Goal: Register for event/course

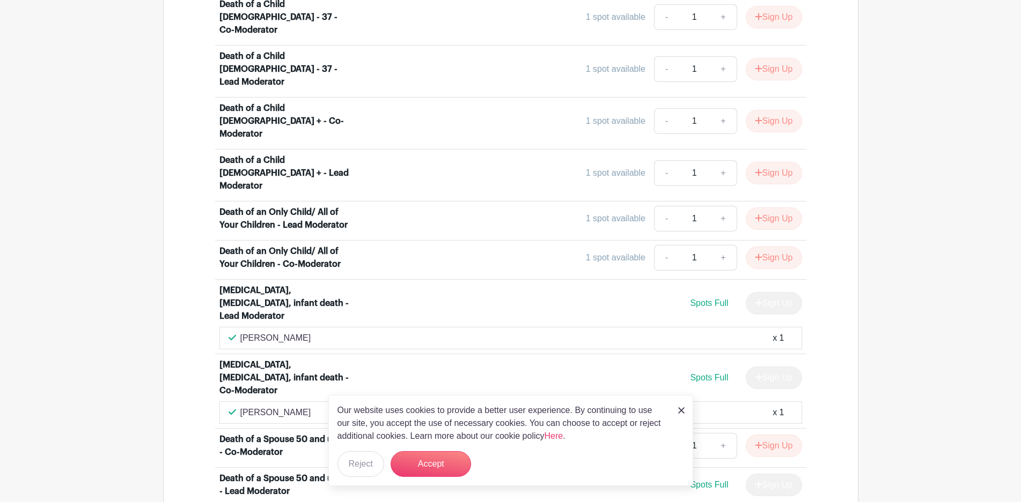
scroll to position [1233, 0]
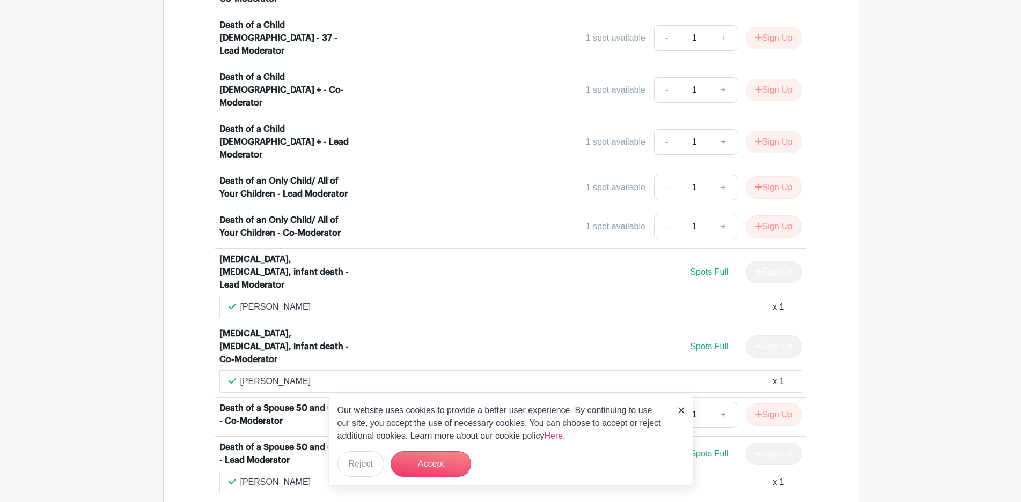
click at [683, 411] on img at bounding box center [681, 411] width 6 height 6
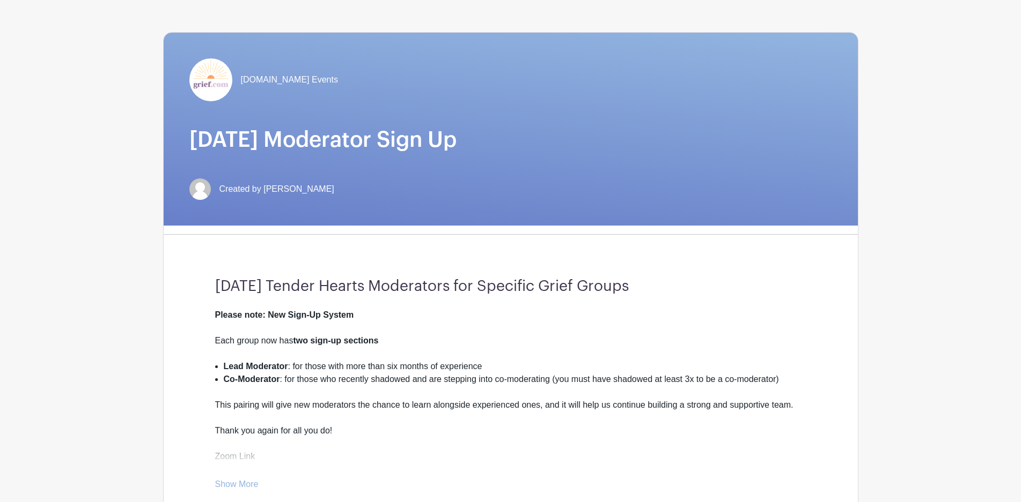
scroll to position [429, 0]
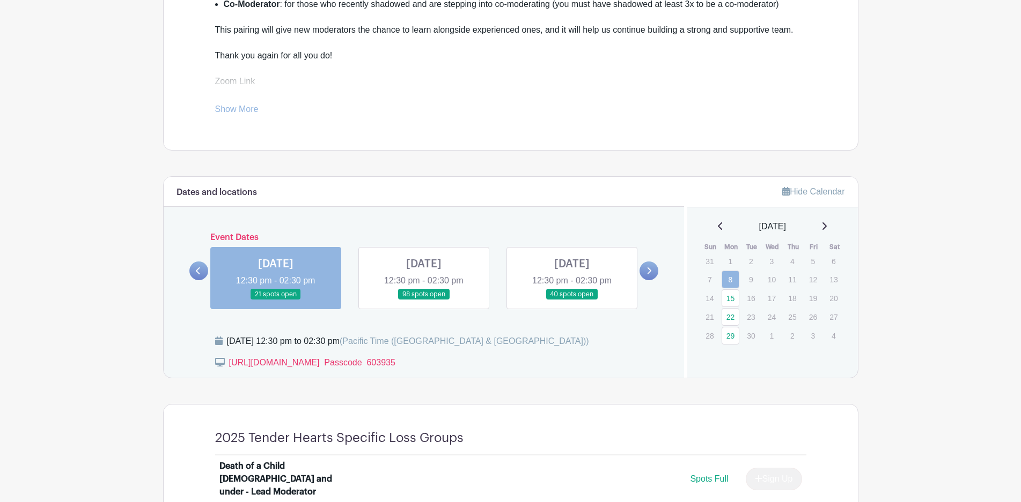
click at [424, 300] on link at bounding box center [424, 300] width 0 height 0
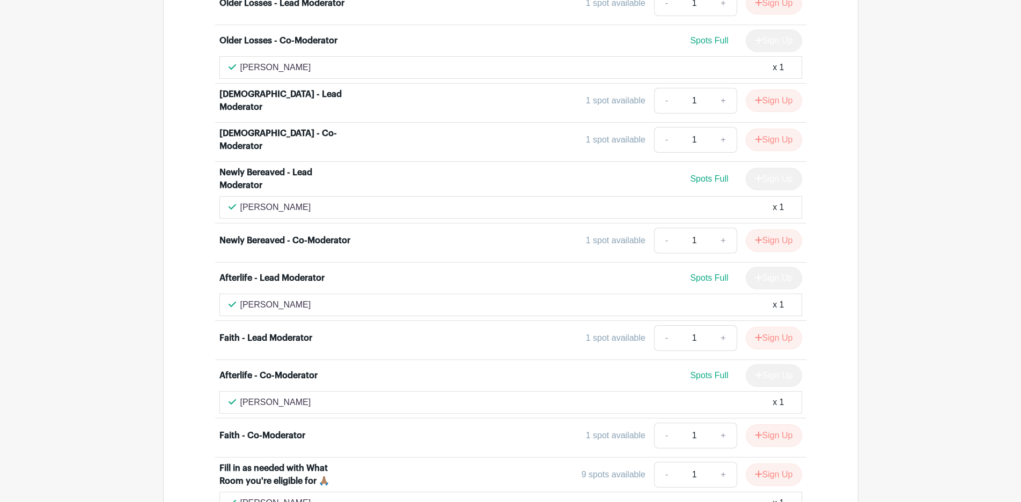
scroll to position [3245, 0]
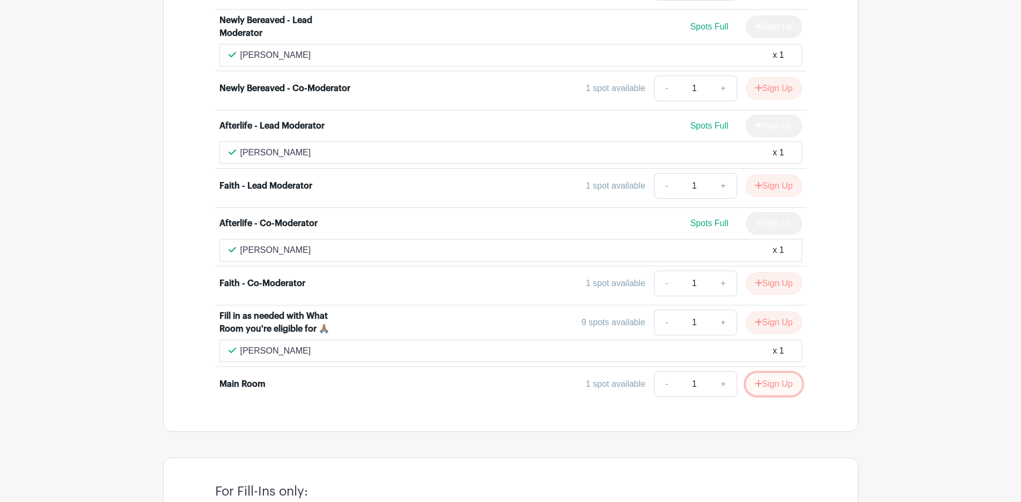
click at [771, 373] on button "Sign Up" at bounding box center [773, 384] width 56 height 23
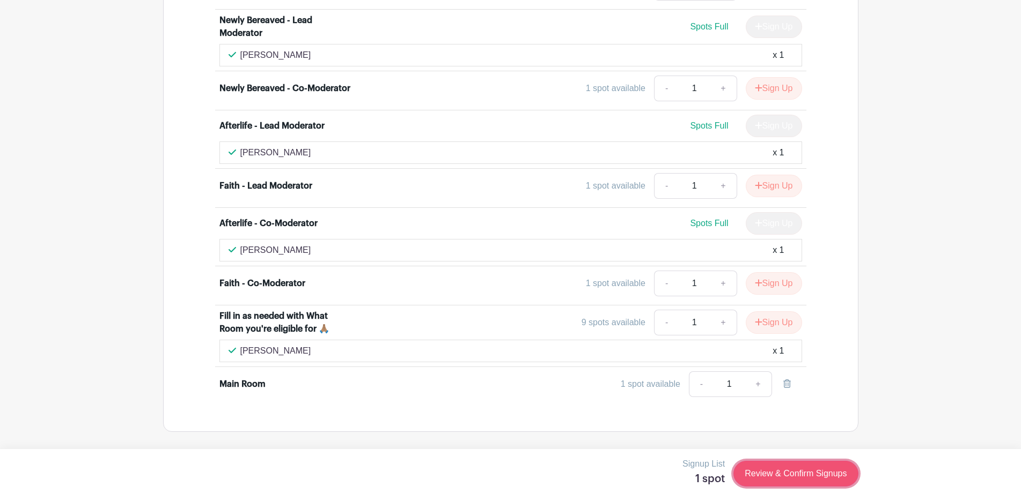
click at [796, 479] on link "Review & Confirm Signups" at bounding box center [795, 474] width 124 height 26
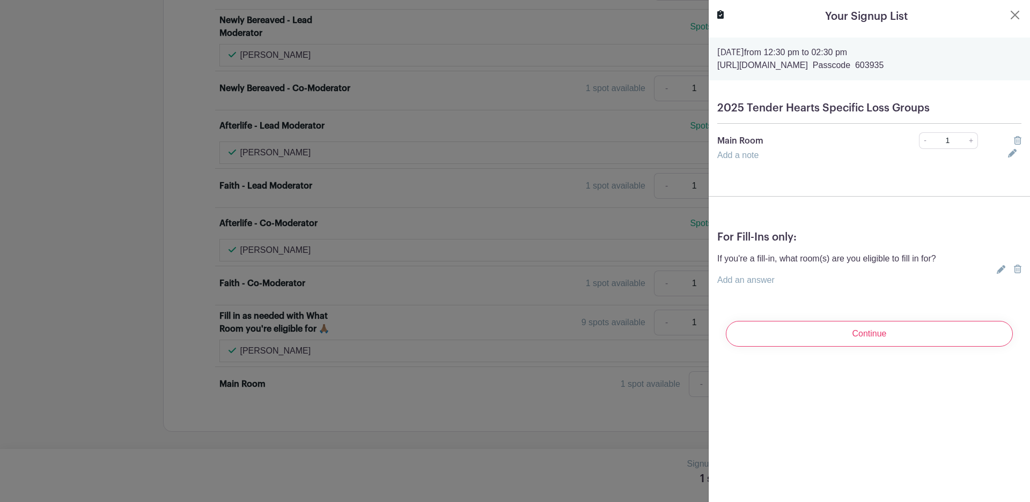
click at [751, 159] on link "Add a note" at bounding box center [737, 155] width 41 height 9
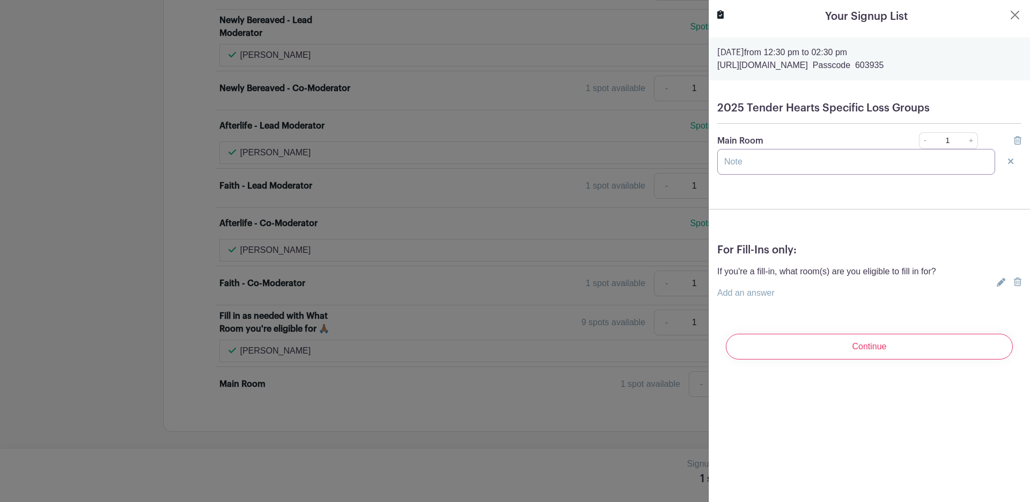
click at [751, 159] on input "text" at bounding box center [856, 162] width 278 height 26
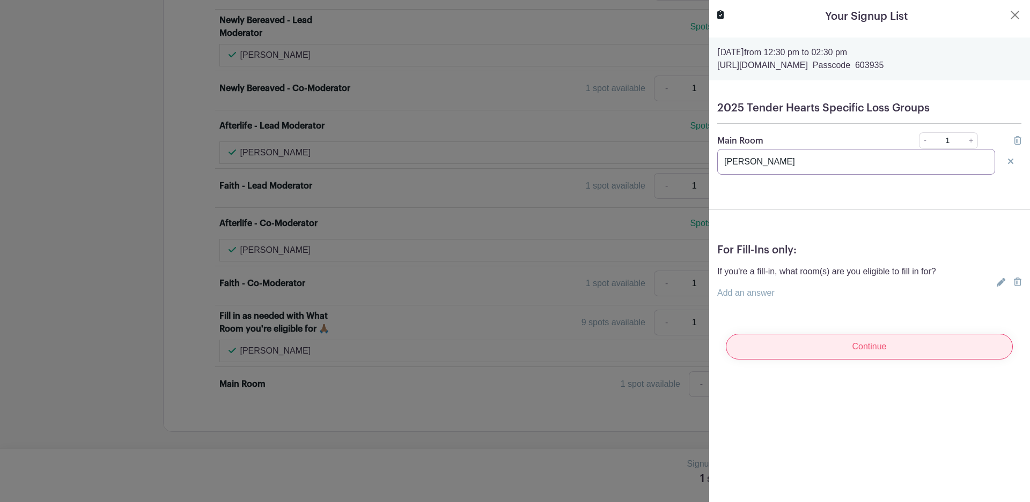
type input "[PERSON_NAME]"
click at [859, 352] on input "Continue" at bounding box center [869, 347] width 287 height 26
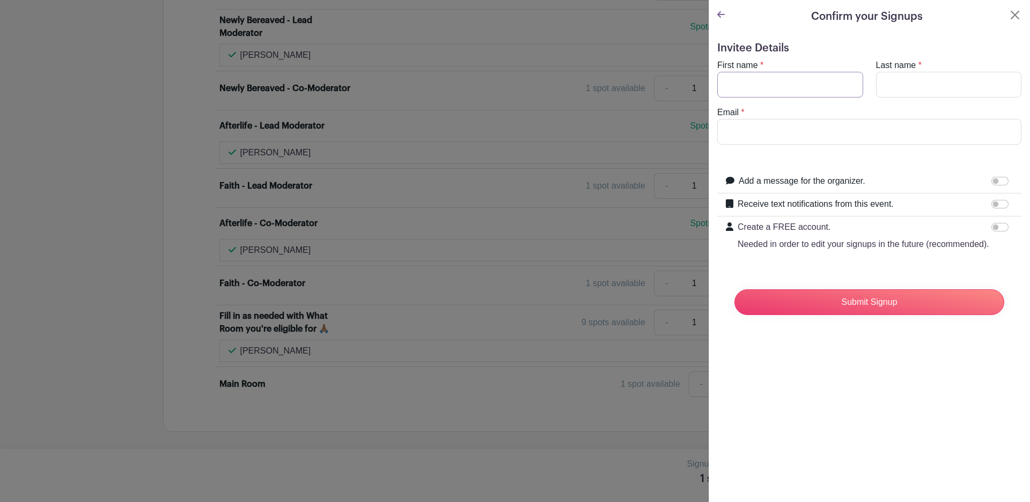
click at [774, 82] on input "First name" at bounding box center [790, 85] width 146 height 26
type input "[PERSON_NAME]"
type input "[EMAIL_ADDRESS][DOMAIN_NAME]"
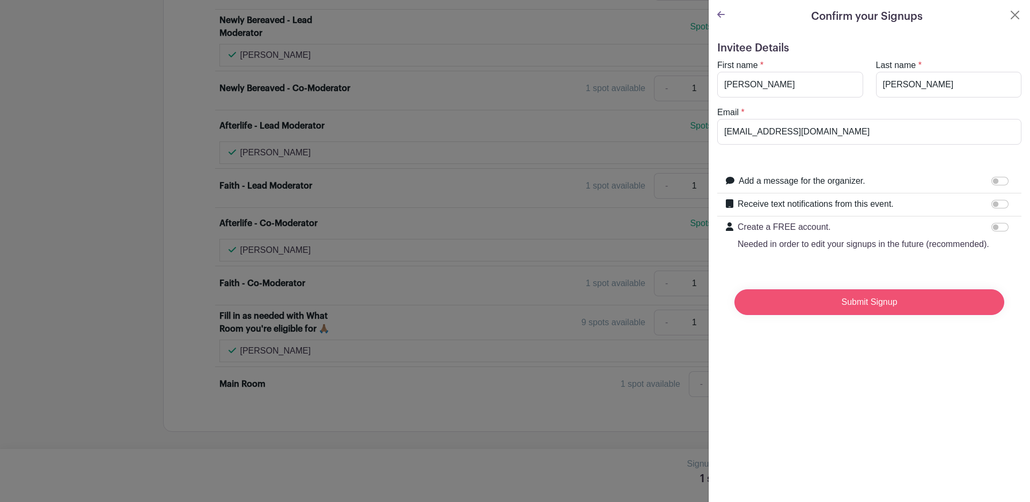
click at [881, 315] on input "Submit Signup" at bounding box center [869, 303] width 270 height 26
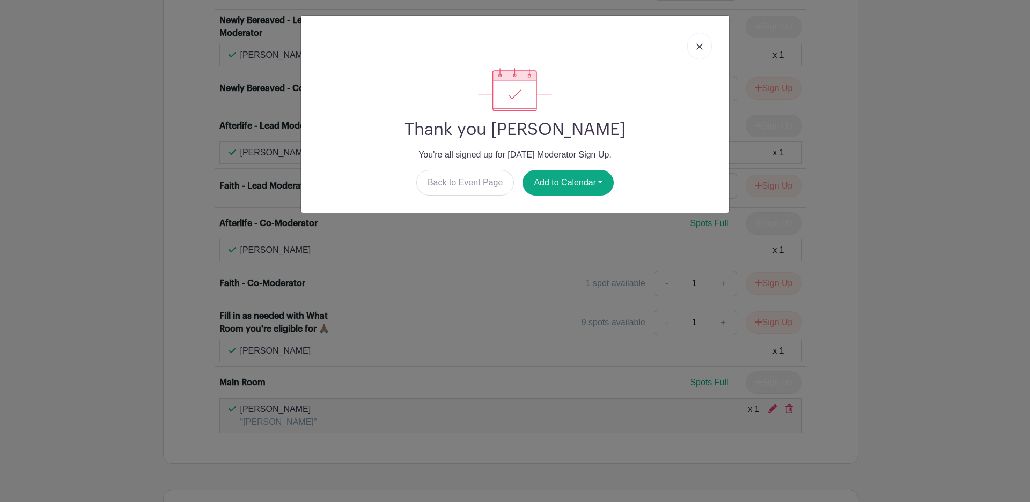
click at [700, 47] on img at bounding box center [699, 46] width 6 height 6
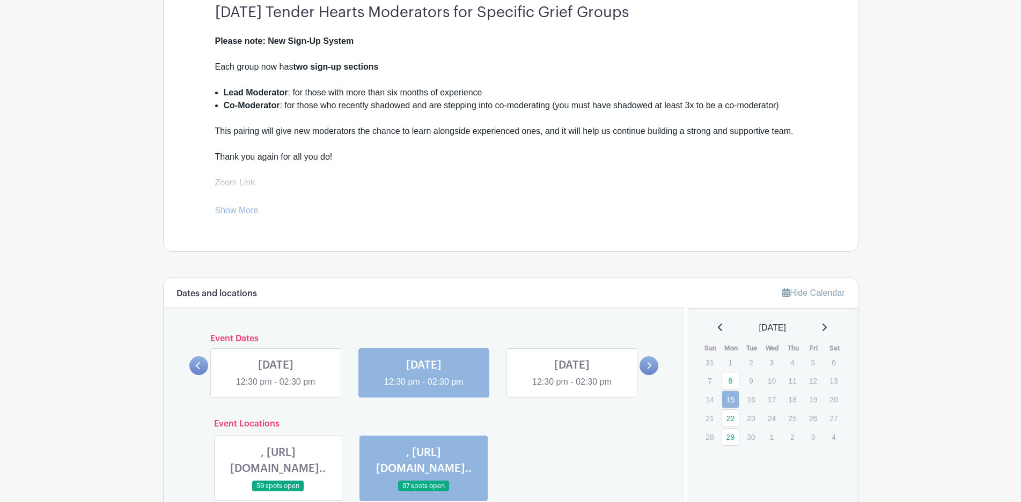
scroll to position [542, 0]
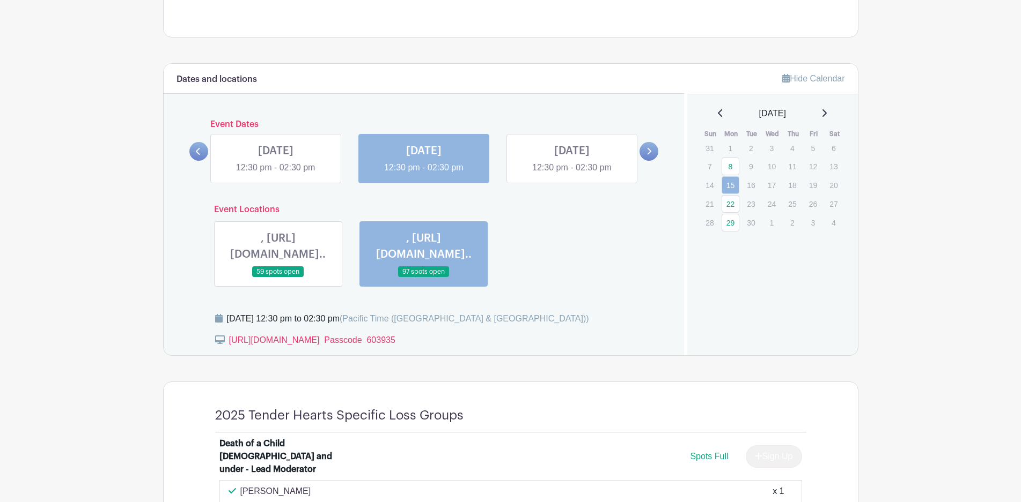
click at [572, 174] on link at bounding box center [572, 174] width 0 height 0
click at [657, 153] on link at bounding box center [648, 151] width 19 height 19
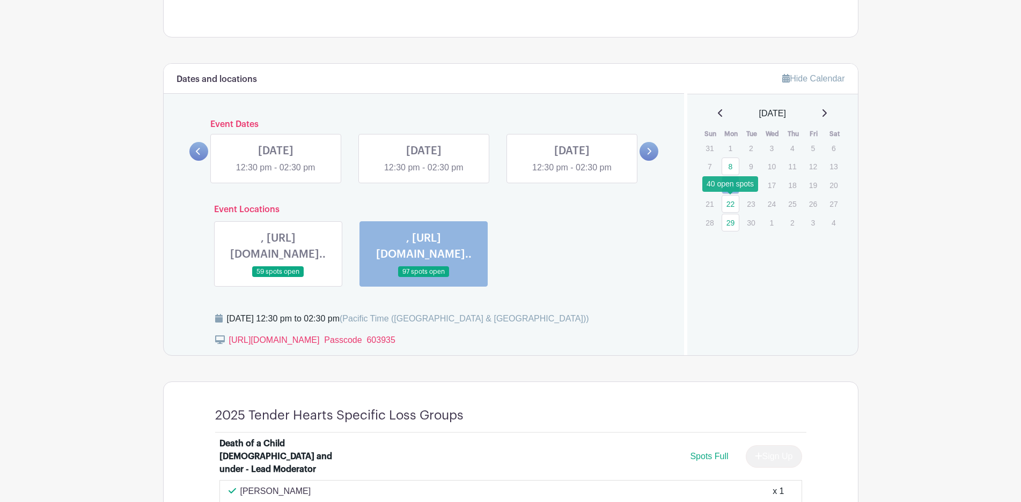
click at [735, 208] on link "22" at bounding box center [730, 204] width 18 height 18
click at [731, 205] on link "22" at bounding box center [730, 204] width 18 height 18
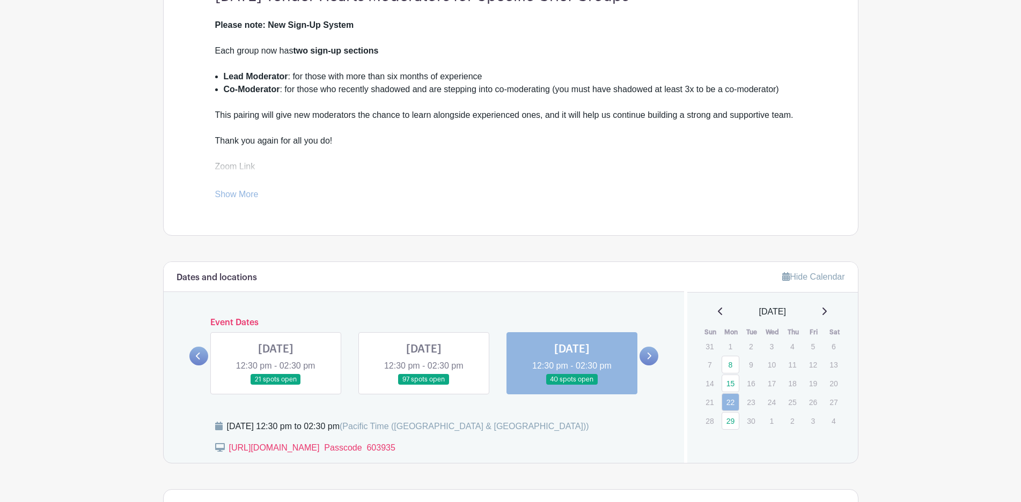
scroll to position [423, 0]
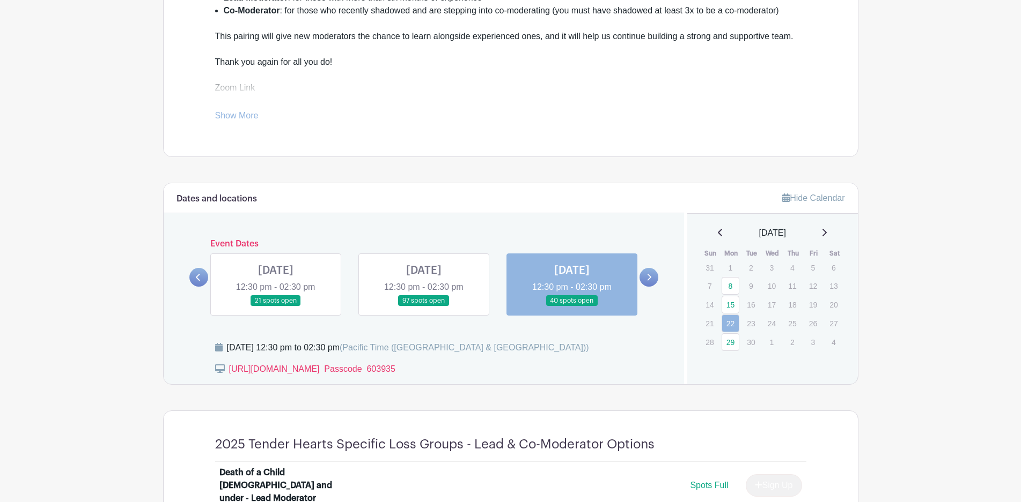
click at [646, 277] on icon at bounding box center [648, 278] width 5 height 8
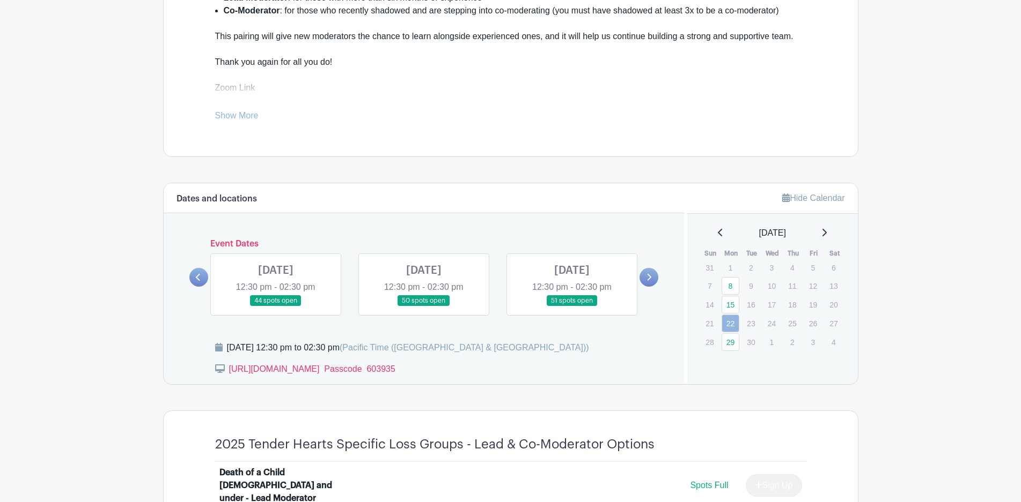
click at [276, 307] on link at bounding box center [276, 307] width 0 height 0
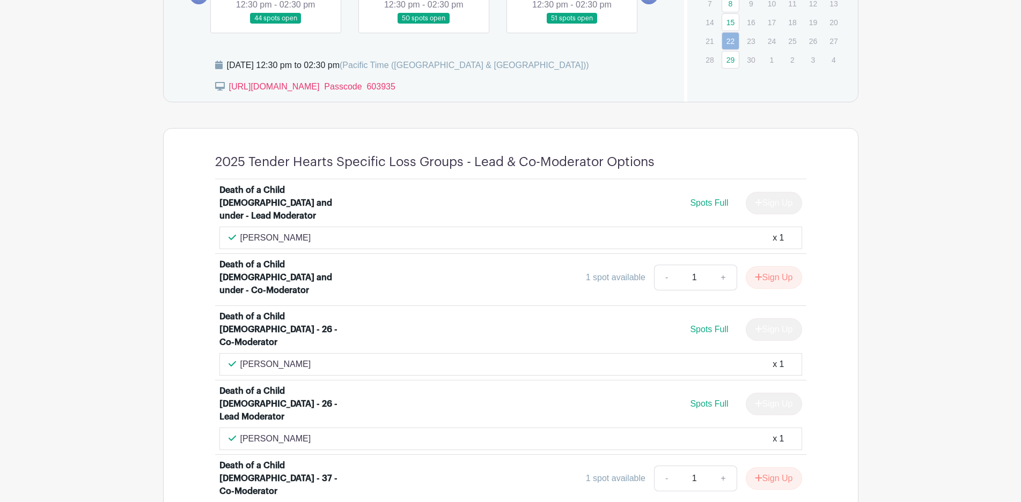
scroll to position [476, 0]
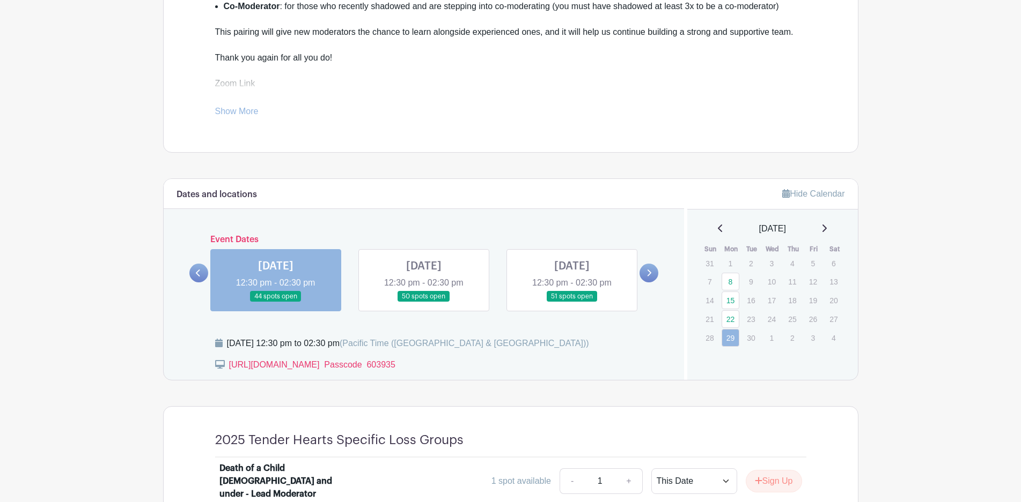
scroll to position [373, 0]
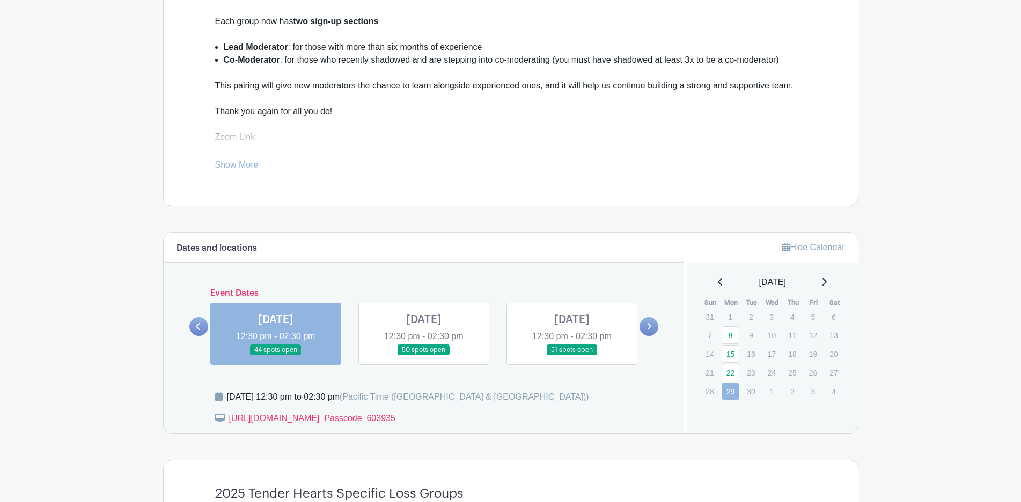
click at [195, 327] on link at bounding box center [198, 326] width 19 height 19
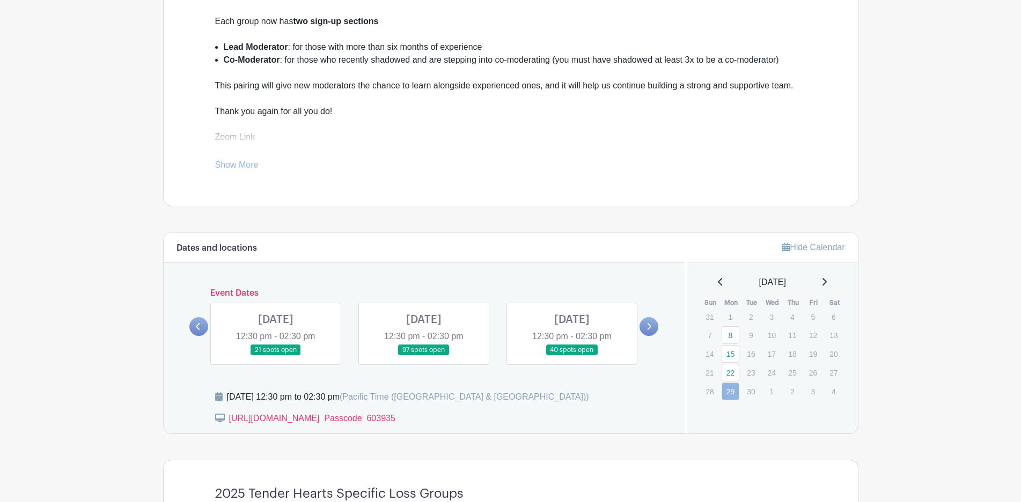
click at [572, 356] on link at bounding box center [572, 356] width 0 height 0
drag, startPoint x: 622, startPoint y: 324, endPoint x: 590, endPoint y: 332, distance: 32.6
click at [572, 356] on link at bounding box center [572, 356] width 0 height 0
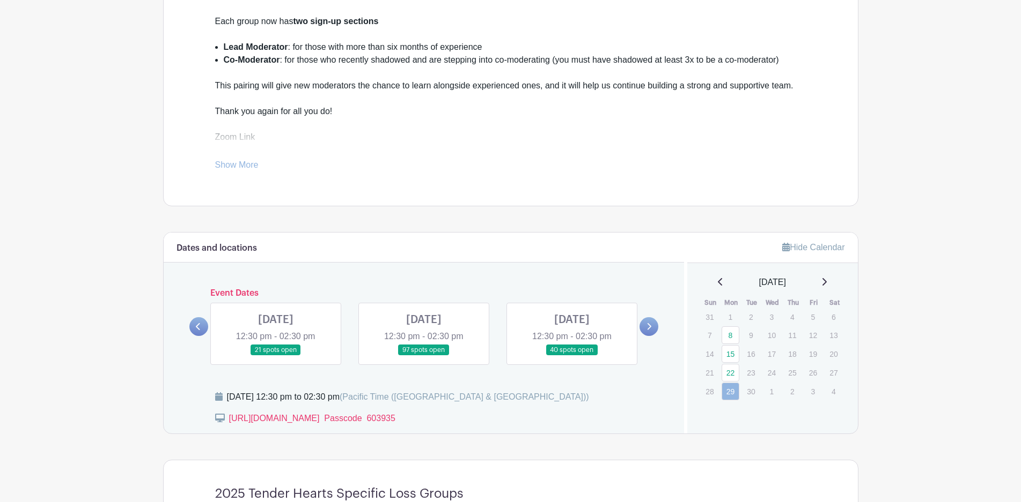
click at [572, 356] on link at bounding box center [572, 356] width 0 height 0
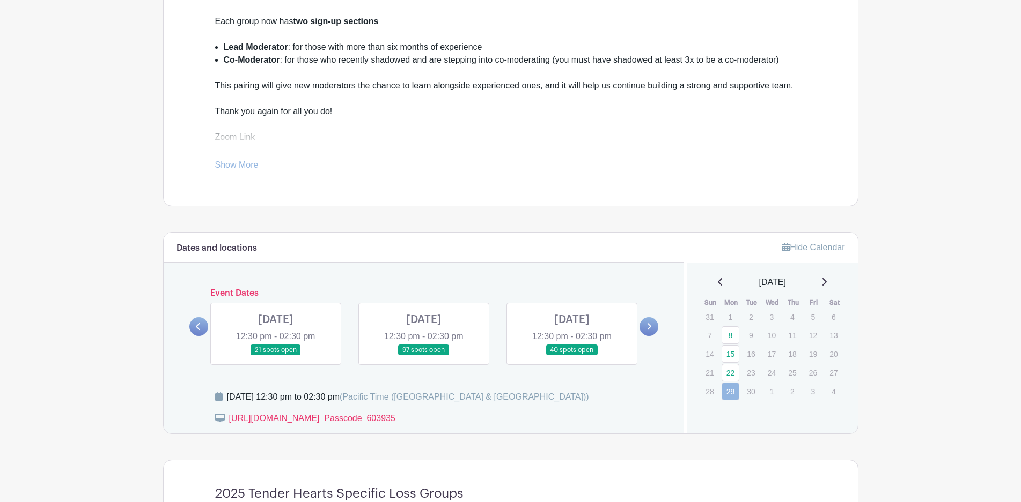
click at [572, 356] on link at bounding box center [572, 356] width 0 height 0
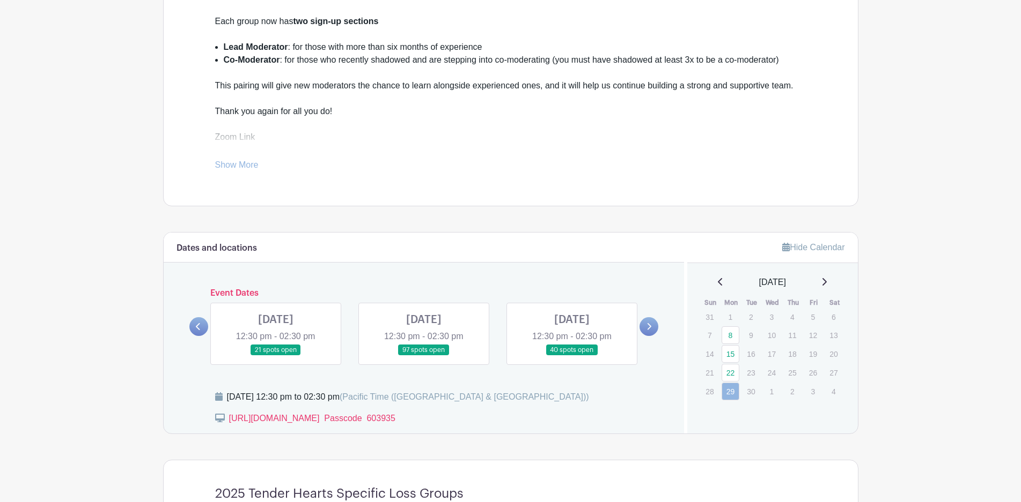
click at [572, 356] on link at bounding box center [572, 356] width 0 height 0
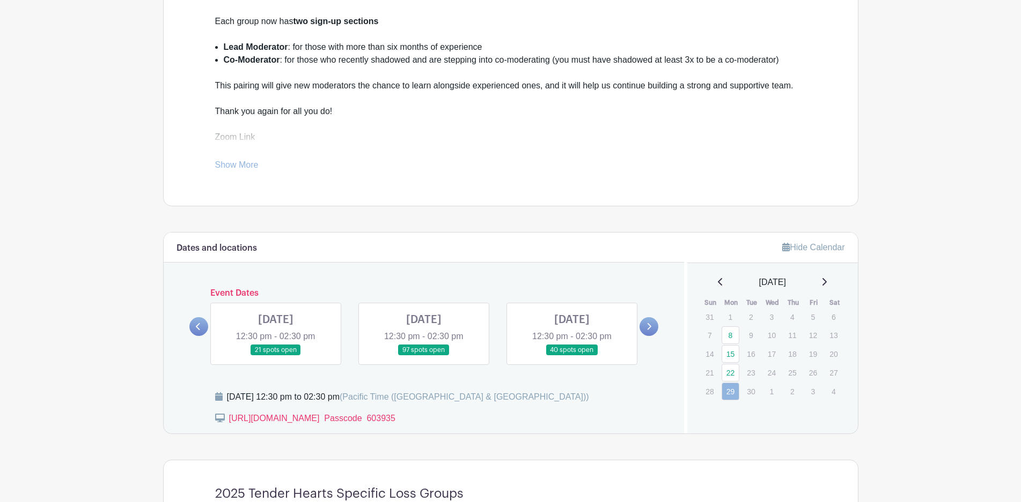
click at [572, 356] on link at bounding box center [572, 356] width 0 height 0
click at [731, 374] on link "22" at bounding box center [730, 373] width 18 height 18
click at [731, 373] on link "22" at bounding box center [730, 373] width 18 height 18
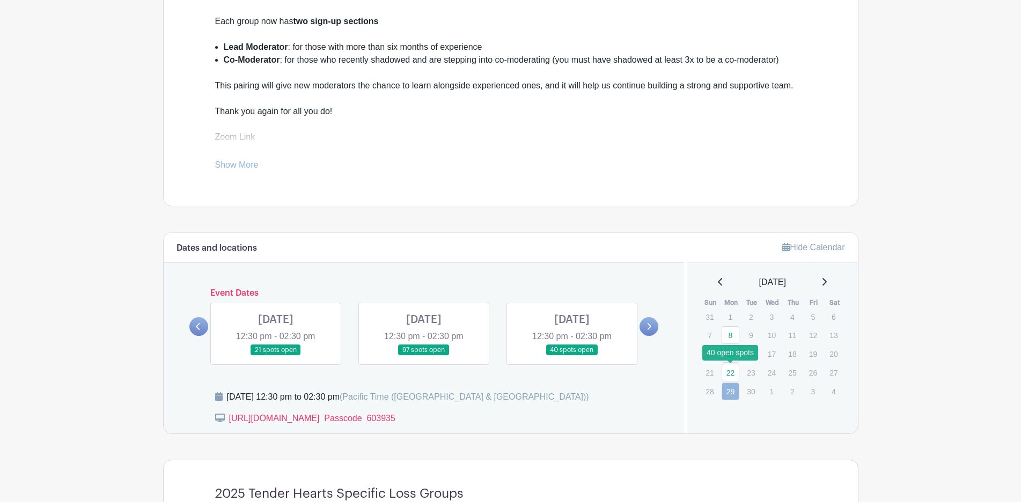
click at [730, 373] on link "22" at bounding box center [730, 373] width 18 height 18
click at [727, 373] on link "22" at bounding box center [730, 373] width 18 height 18
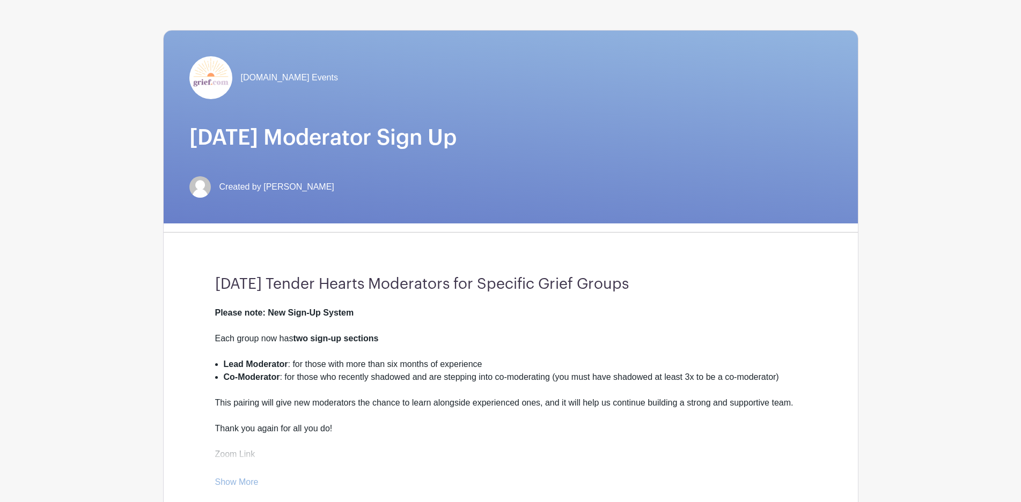
scroll to position [51, 0]
